Goal: Information Seeking & Learning: Understand process/instructions

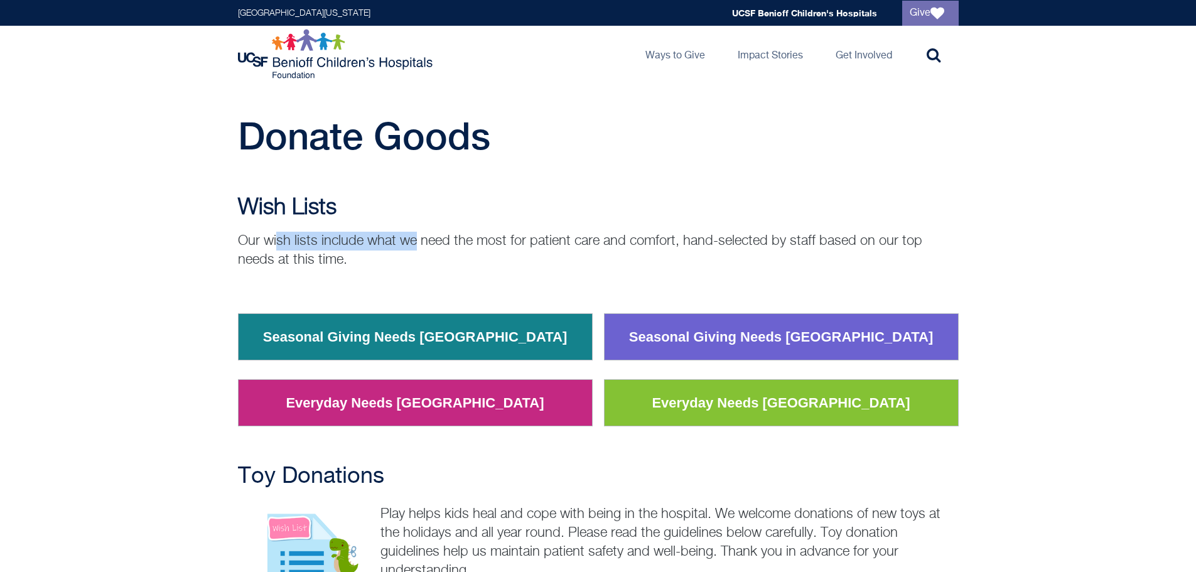
drag, startPoint x: 277, startPoint y: 229, endPoint x: 426, endPoint y: 239, distance: 148.5
click at [426, 239] on div "Wish Lists Our wish lists include what we need the most for patient care and co…" at bounding box center [598, 232] width 720 height 74
click at [426, 239] on p "Our wish lists include what we need the most for patient care and comfort, hand…" at bounding box center [598, 251] width 720 height 38
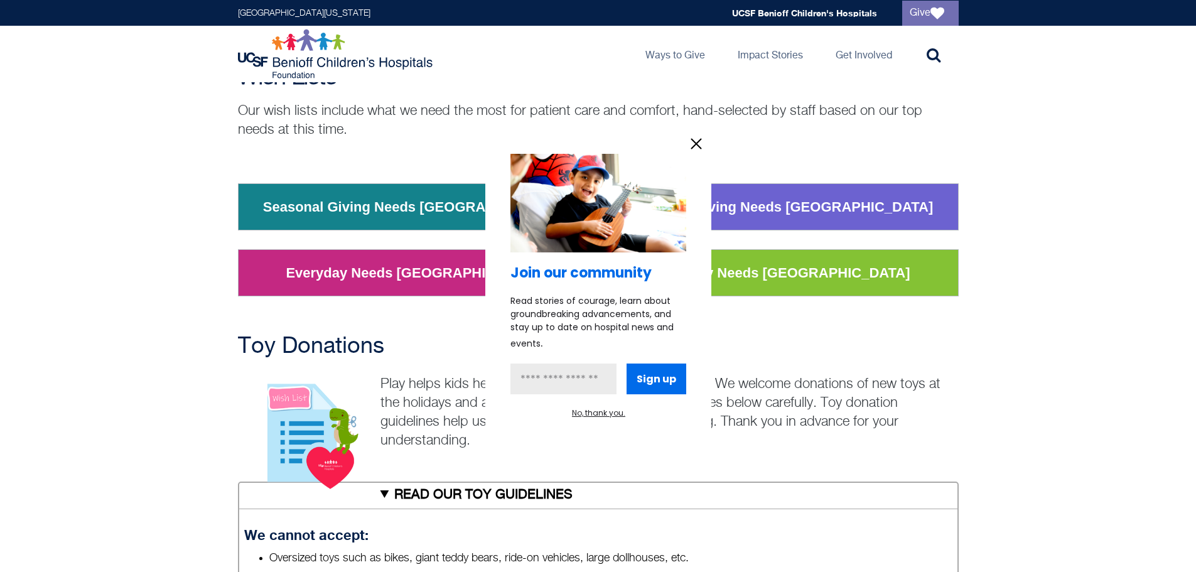
scroll to position [314, 0]
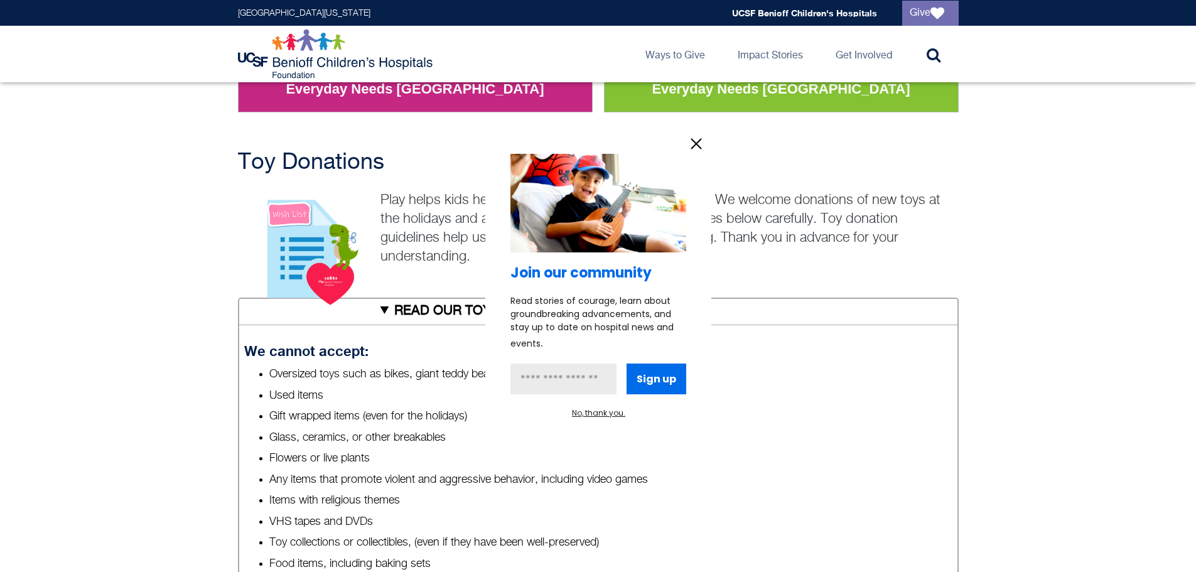
drag, startPoint x: 399, startPoint y: 190, endPoint x: 474, endPoint y: 191, distance: 75.3
click at [474, 191] on div at bounding box center [598, 286] width 1196 height 572
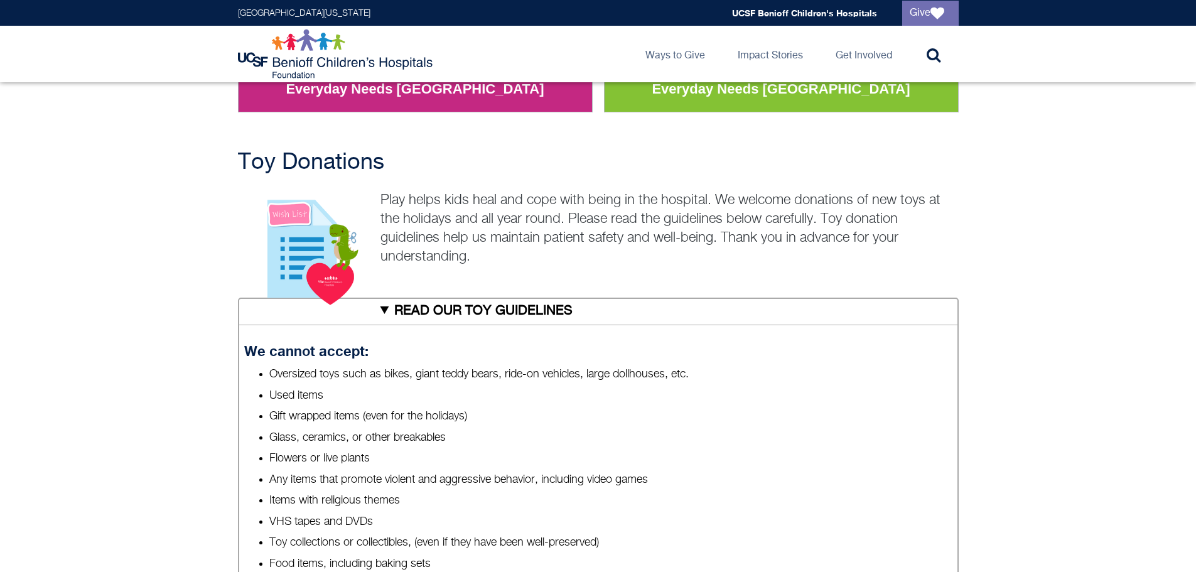
click at [408, 210] on div at bounding box center [598, 286] width 1196 height 572
drag, startPoint x: 404, startPoint y: 208, endPoint x: 469, endPoint y: 201, distance: 65.6
click at [469, 201] on p "Play helps kids heal and cope with being in the hospital. We welcome donations …" at bounding box center [598, 228] width 720 height 75
drag, startPoint x: 469, startPoint y: 201, endPoint x: 634, endPoint y: 190, distance: 165.4
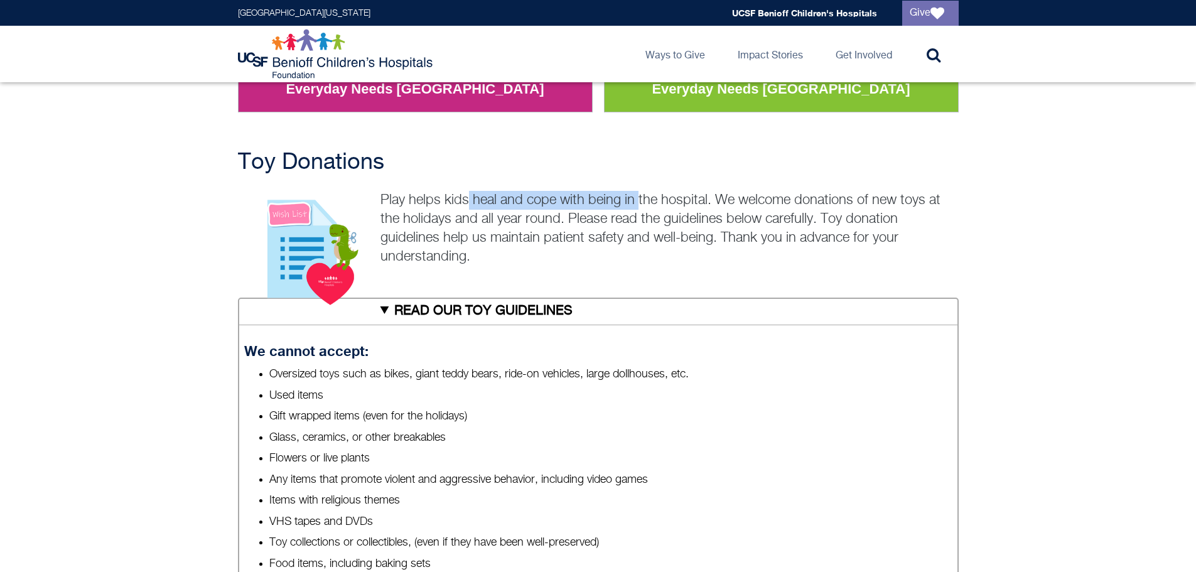
drag, startPoint x: 634, startPoint y: 190, endPoint x: 702, endPoint y: 182, distance: 68.9
drag, startPoint x: 712, startPoint y: 204, endPoint x: 924, endPoint y: 205, distance: 211.5
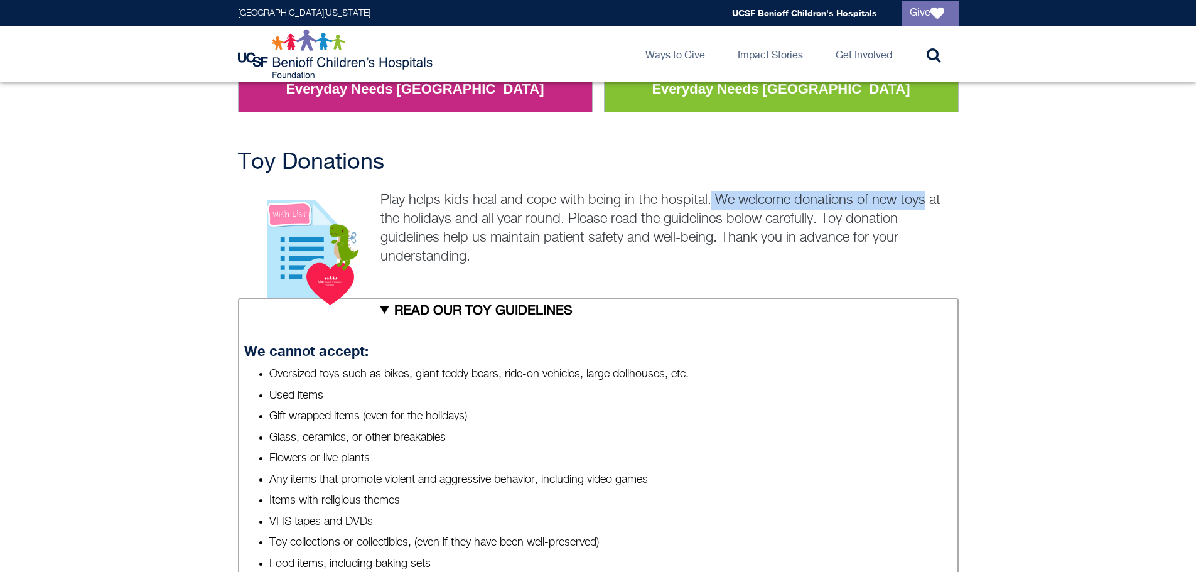
click at [924, 205] on p "Play helps kids heal and cope with being in the hospital. We welcome donations …" at bounding box center [598, 228] width 720 height 75
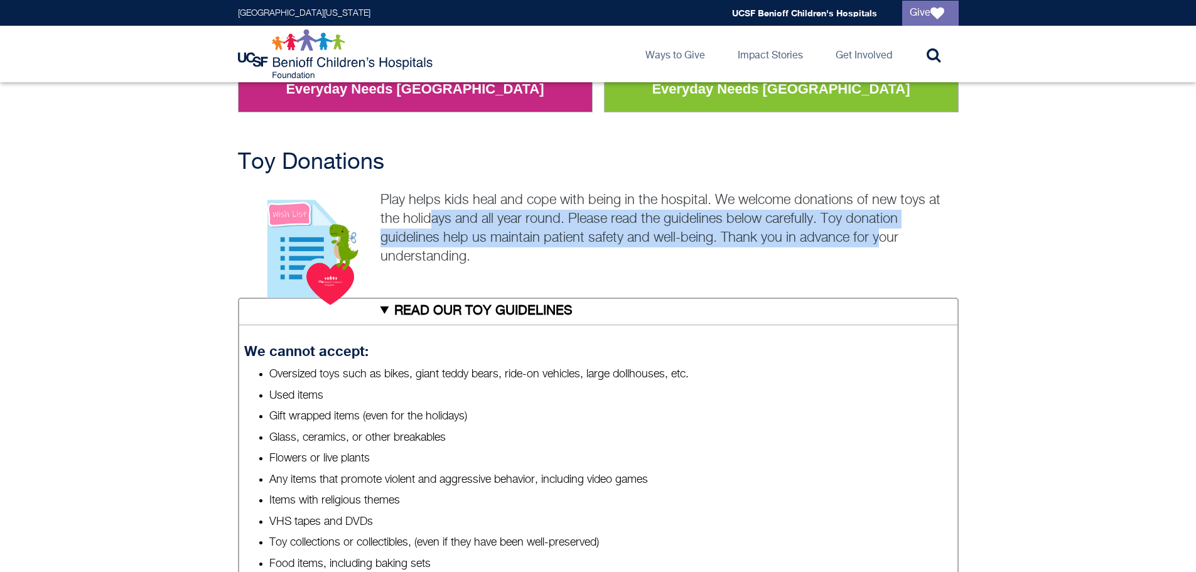
drag, startPoint x: 865, startPoint y: 234, endPoint x: 427, endPoint y: 225, distance: 437.5
click at [427, 225] on p "Play helps kids heal and cope with being in the hospital. We welcome donations …" at bounding box center [598, 228] width 720 height 75
click at [691, 238] on p "Play helps kids heal and cope with being in the hospital. We welcome donations …" at bounding box center [598, 228] width 720 height 75
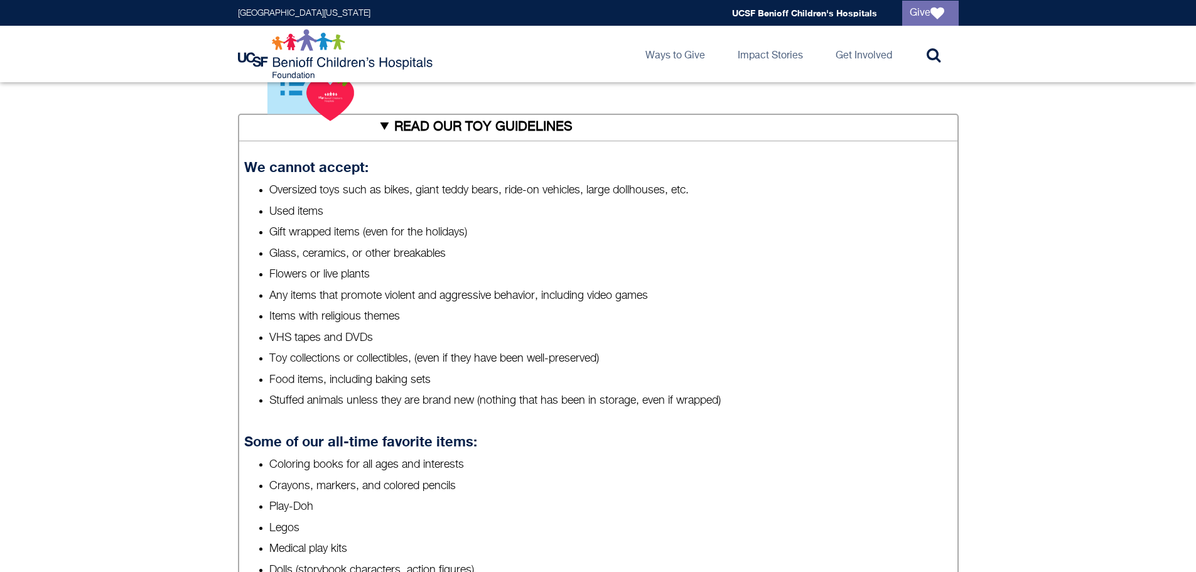
scroll to position [502, 0]
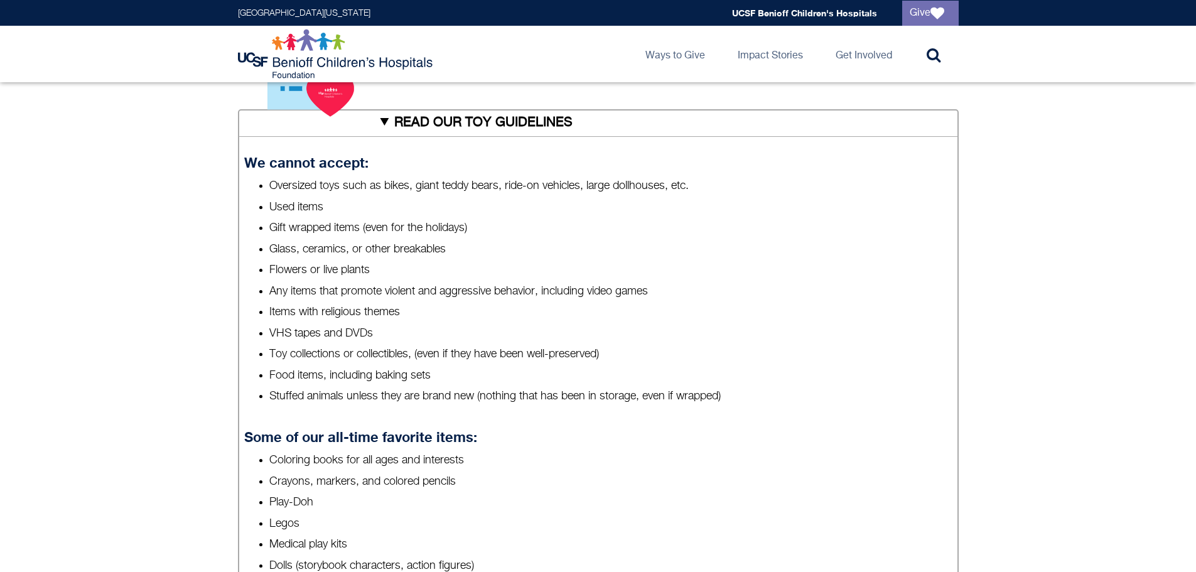
drag, startPoint x: 266, startPoint y: 206, endPoint x: 383, endPoint y: 212, distance: 117.5
click at [383, 212] on ul "Oversized toys such as bikes, giant teddy bears, ride-on vehicles, large dollho…" at bounding box center [597, 291] width 707 height 226
click at [383, 212] on li "Used items" at bounding box center [610, 208] width 682 height 16
click at [377, 230] on li "Gift wrapped items (even for the holidays)" at bounding box center [610, 228] width 682 height 16
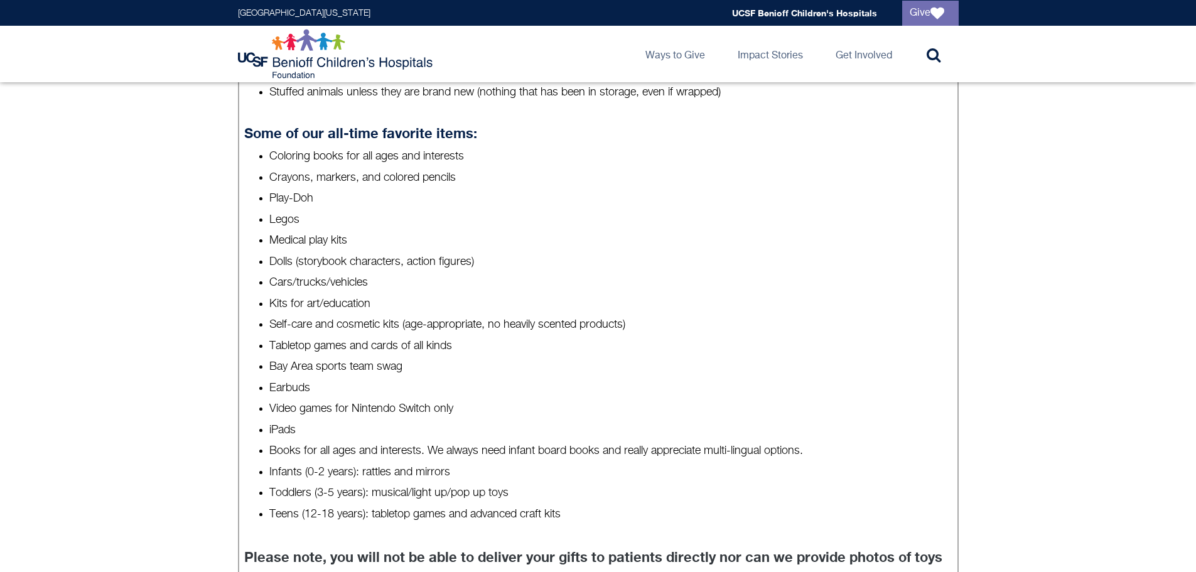
scroll to position [816, 0]
